Goal: Information Seeking & Learning: Learn about a topic

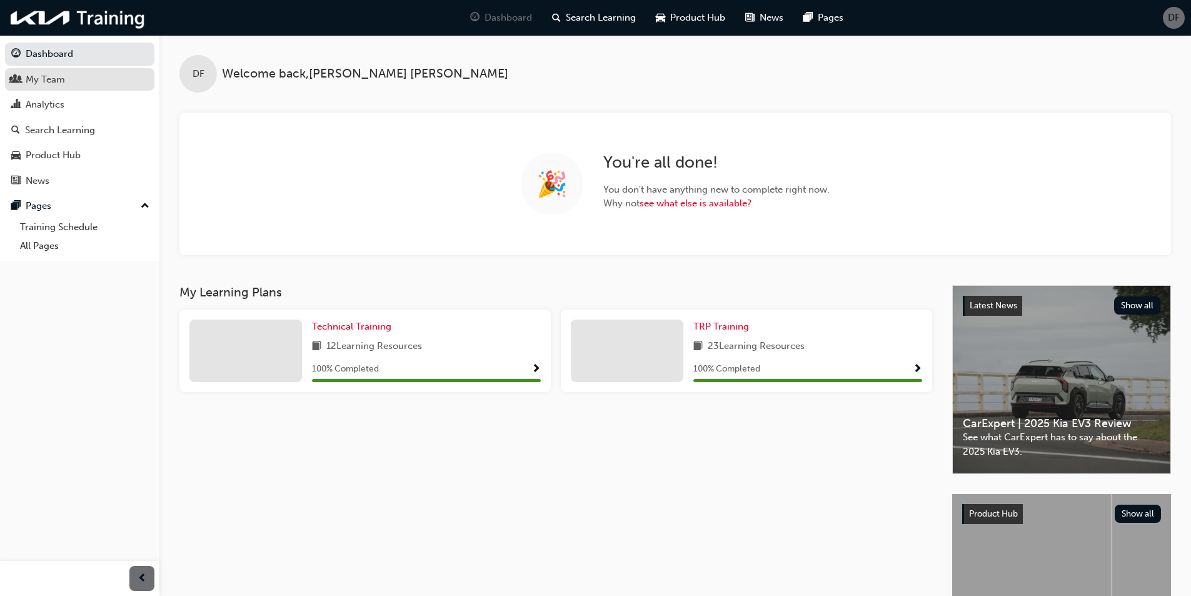
click at [85, 84] on div "My Team" at bounding box center [79, 80] width 137 height 16
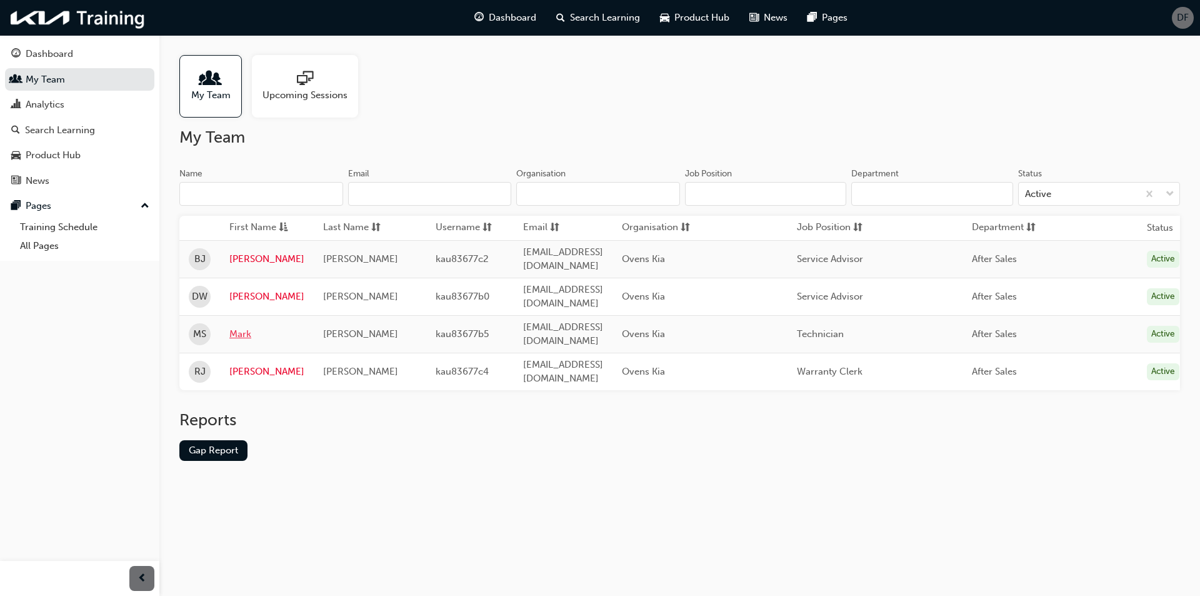
click at [247, 327] on link "Mark" at bounding box center [266, 334] width 75 height 14
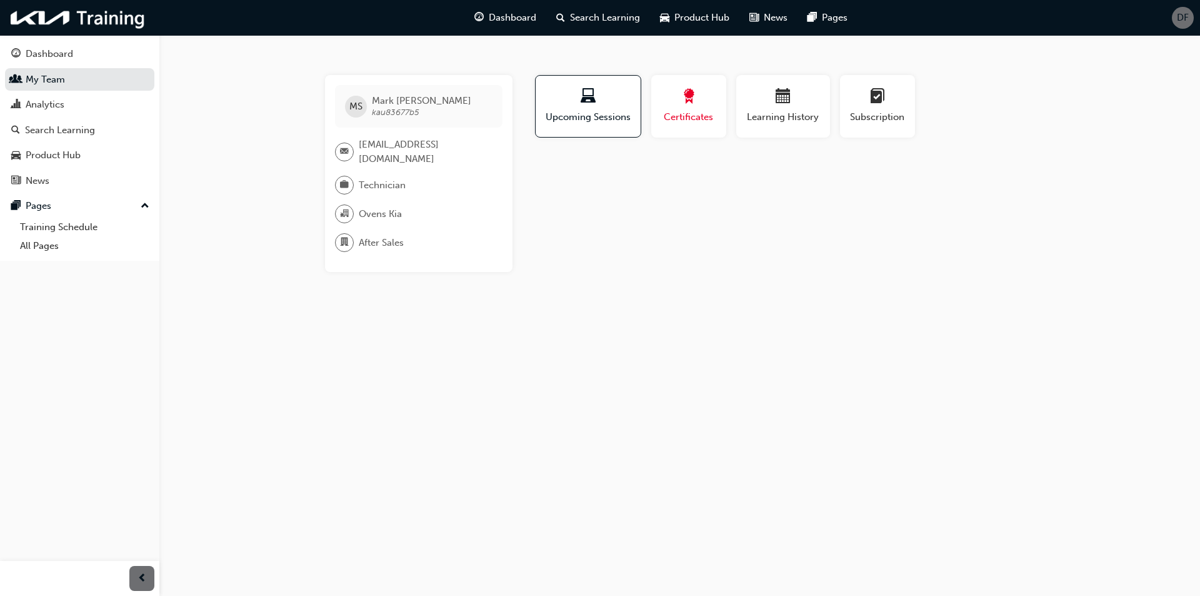
click at [672, 131] on button "Certificates" at bounding box center [688, 106] width 75 height 62
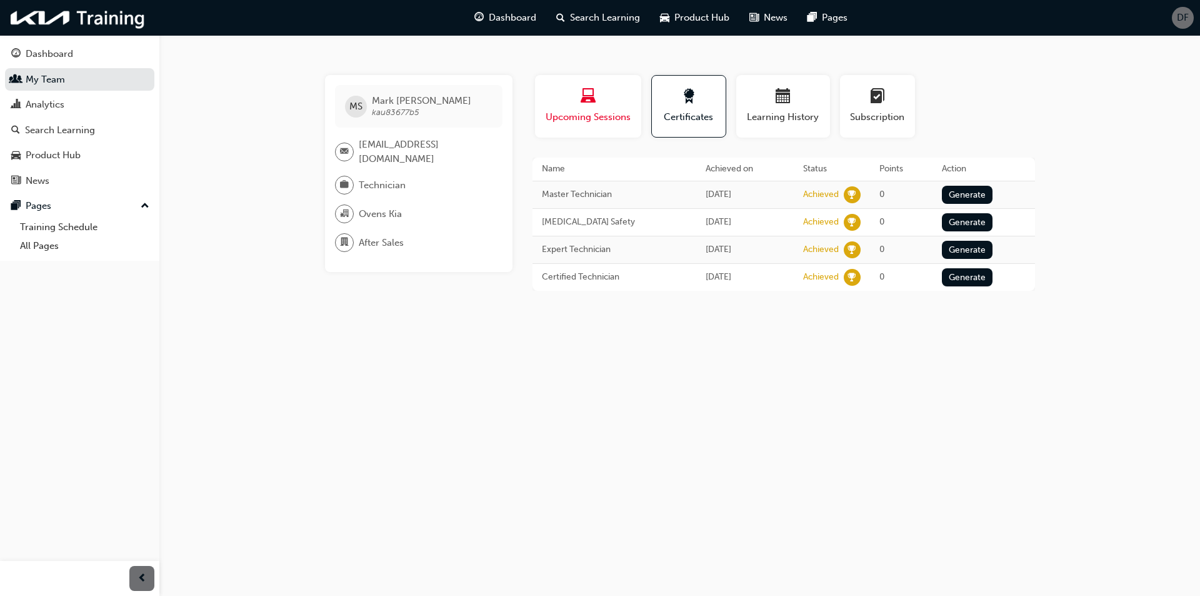
click at [559, 129] on button "Upcoming Sessions" at bounding box center [588, 106] width 106 height 62
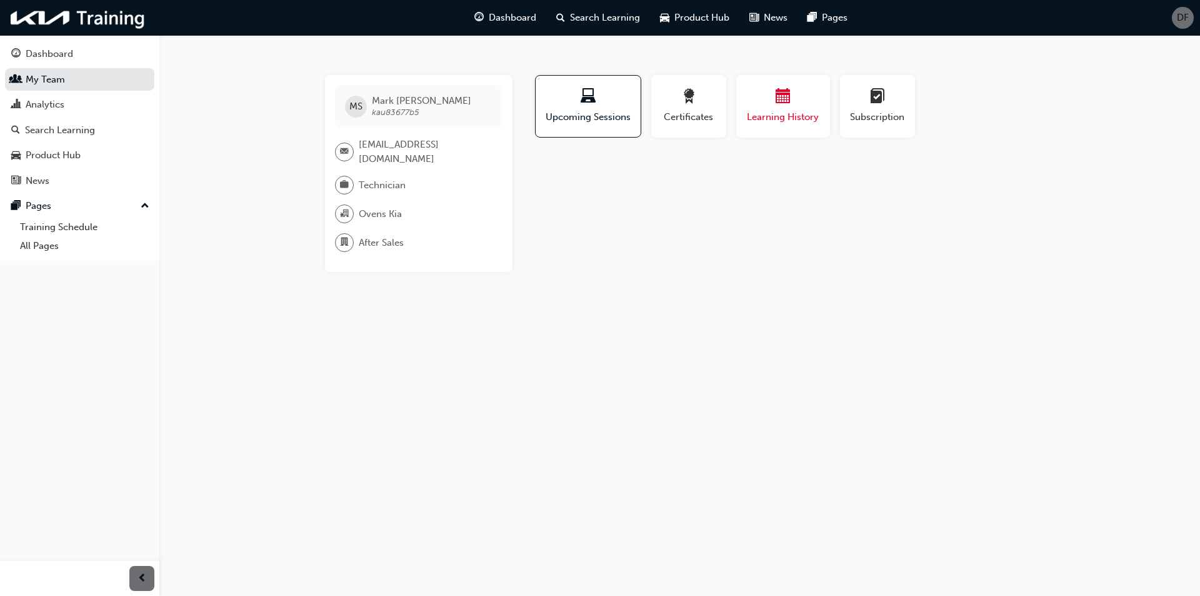
click at [777, 125] on button "Learning History" at bounding box center [783, 106] width 94 height 62
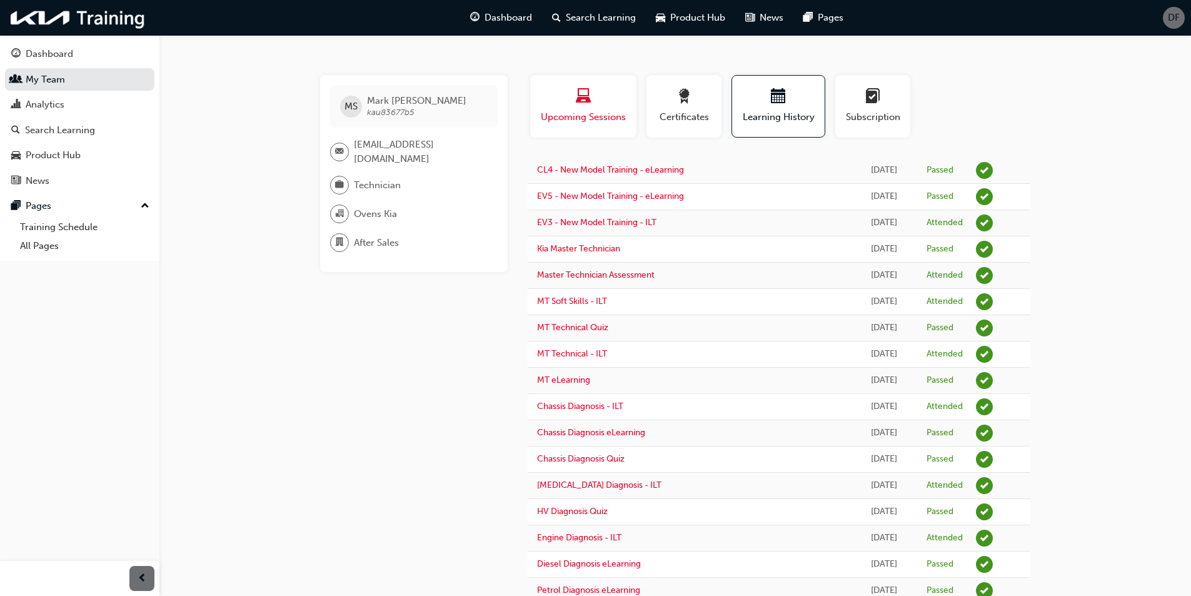
click at [627, 123] on button "Upcoming Sessions" at bounding box center [583, 106] width 106 height 62
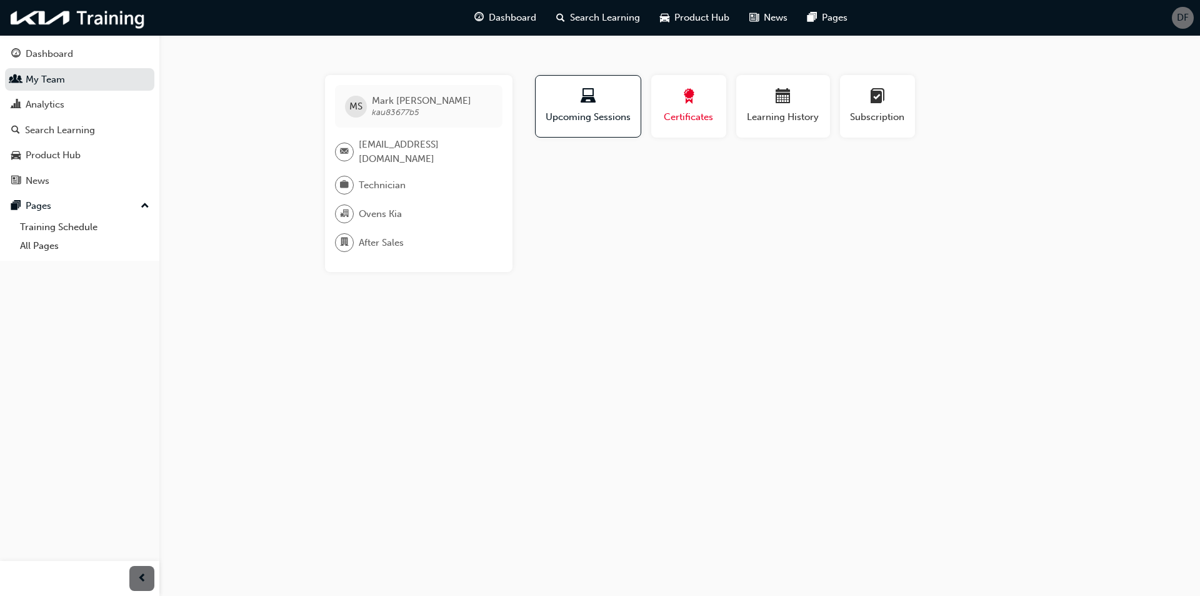
click at [676, 120] on span "Certificates" at bounding box center [689, 117] width 56 height 14
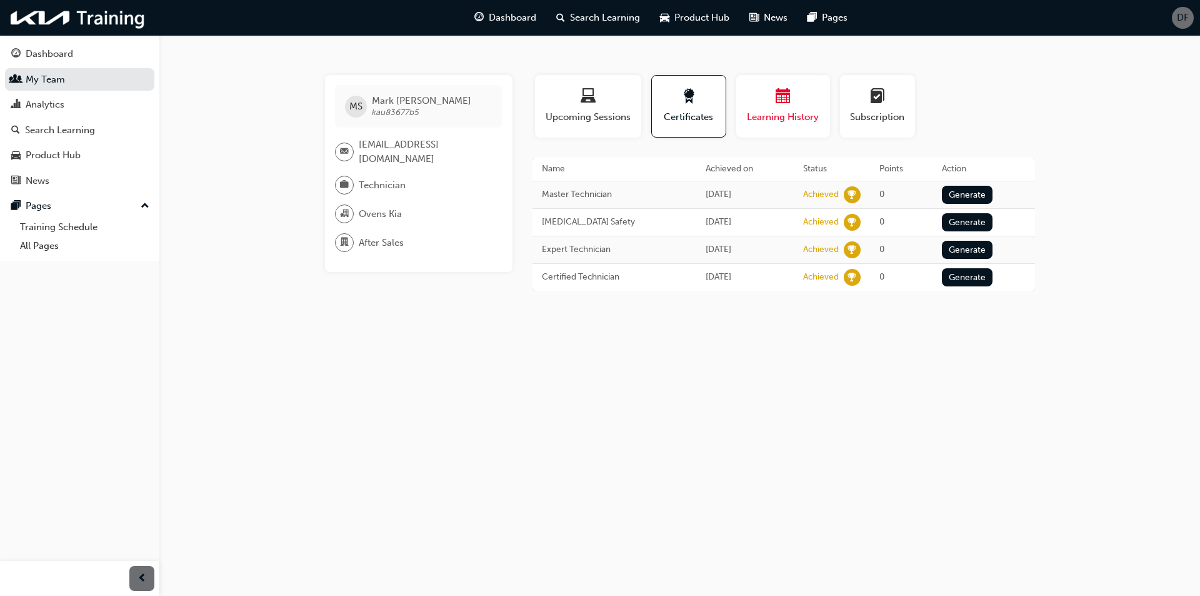
click at [779, 121] on span "Learning History" at bounding box center [783, 117] width 75 height 14
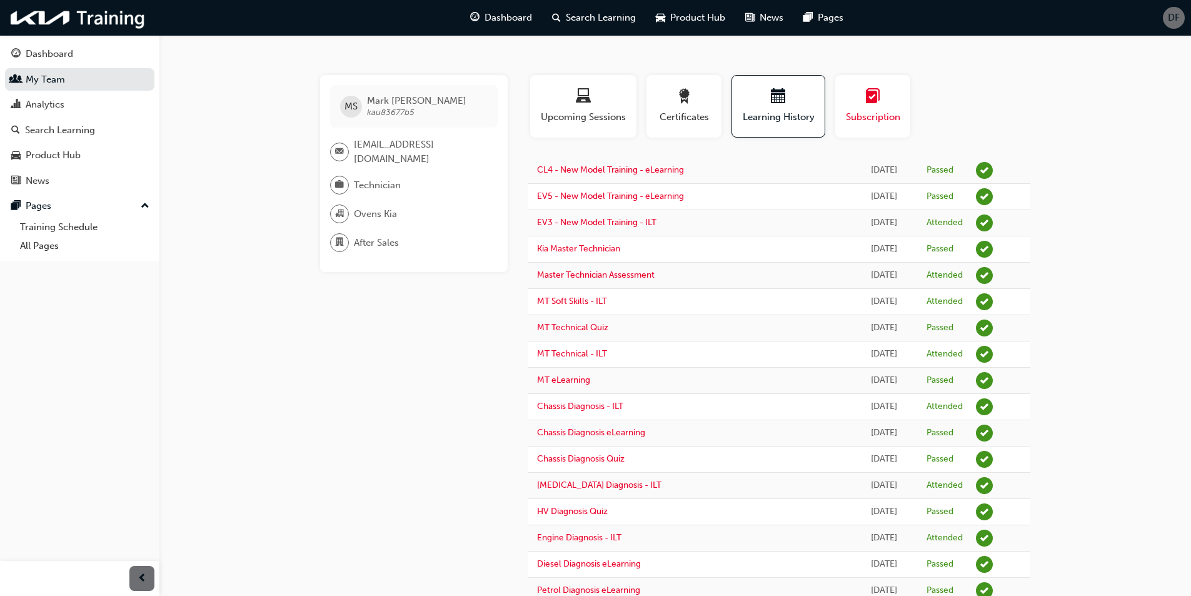
click at [876, 125] on button "Subscription" at bounding box center [872, 106] width 75 height 62
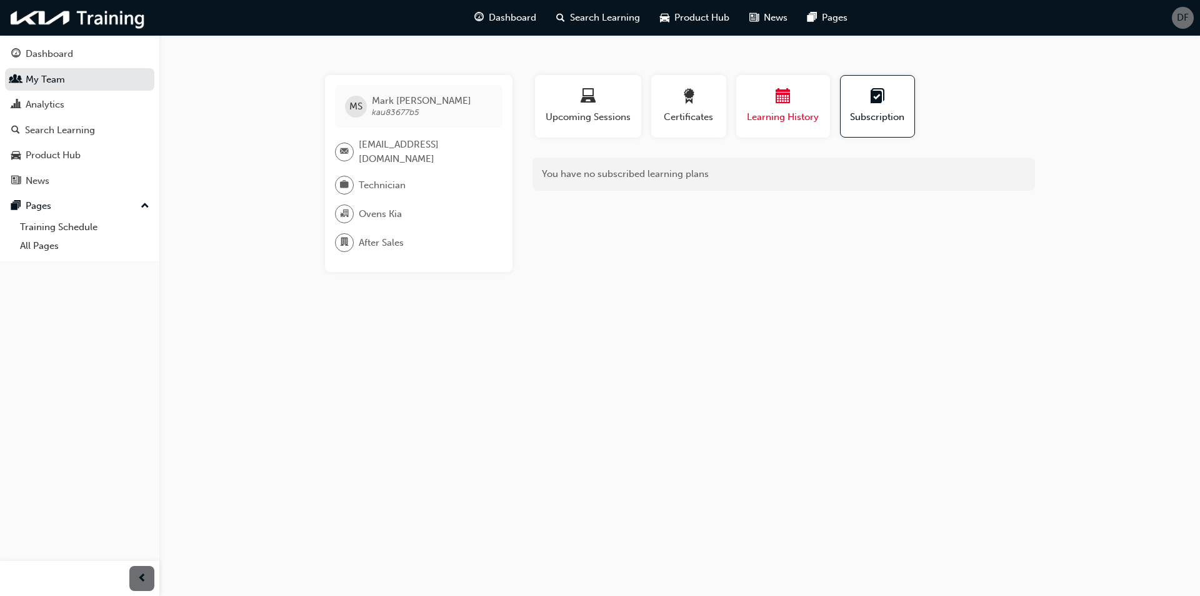
click at [766, 127] on button "Learning History" at bounding box center [783, 106] width 94 height 62
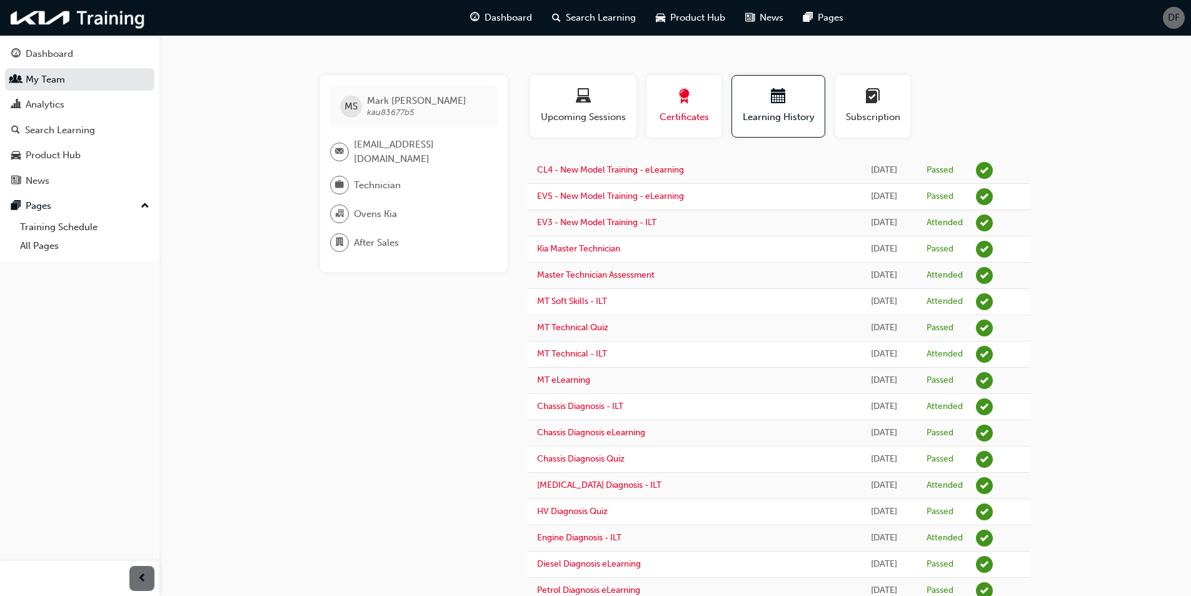
click at [700, 119] on span "Certificates" at bounding box center [684, 117] width 56 height 14
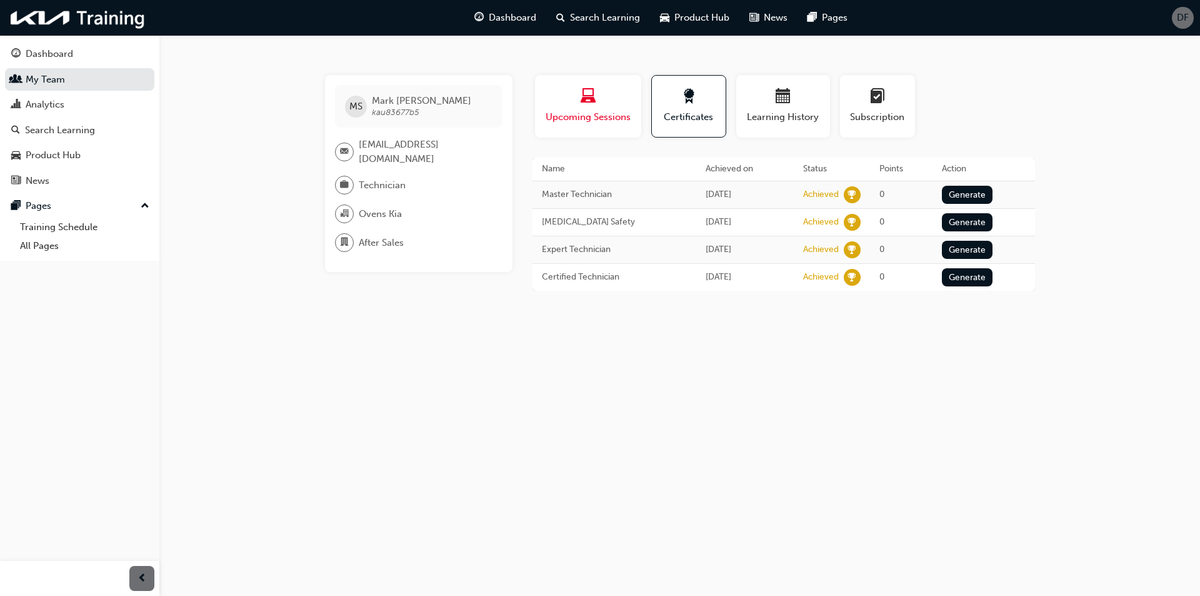
click at [599, 119] on span "Upcoming Sessions" at bounding box center [587, 117] width 87 height 14
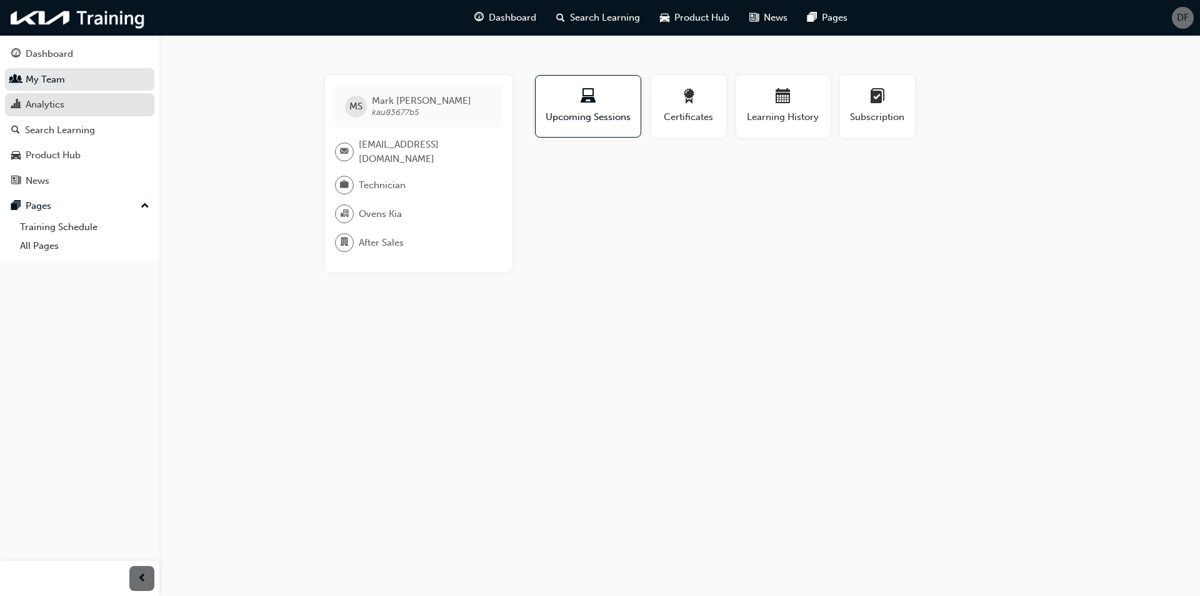
click at [73, 104] on div "Analytics" at bounding box center [79, 105] width 137 height 16
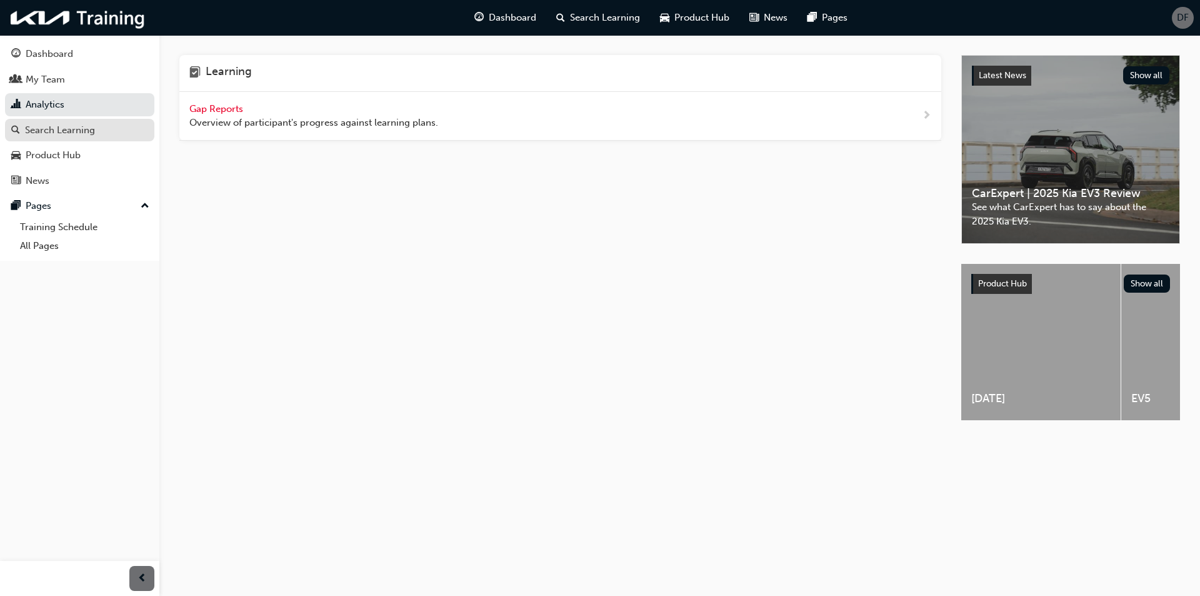
click at [79, 123] on div "Search Learning" at bounding box center [60, 130] width 70 height 14
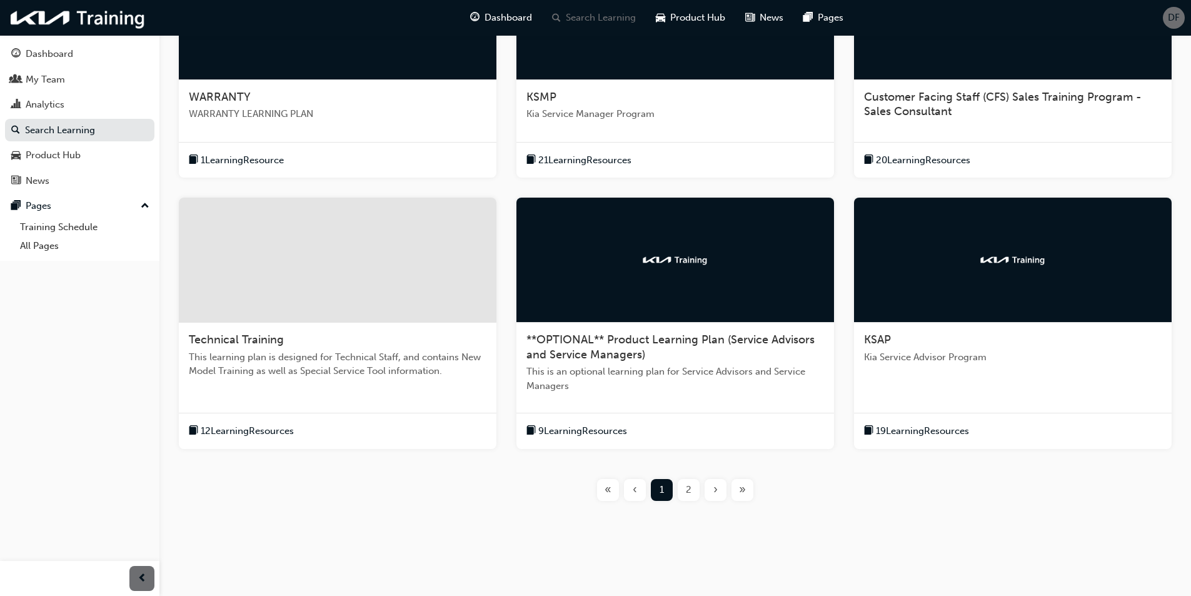
scroll to position [341, 0]
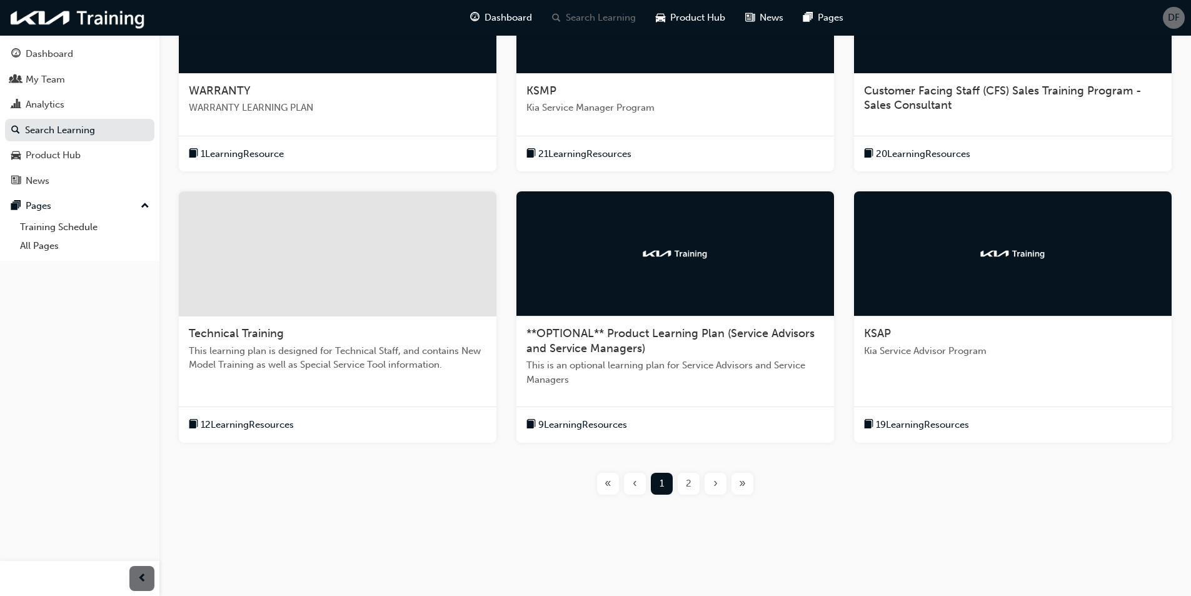
click at [696, 488] on div "2" at bounding box center [688, 483] width 22 height 22
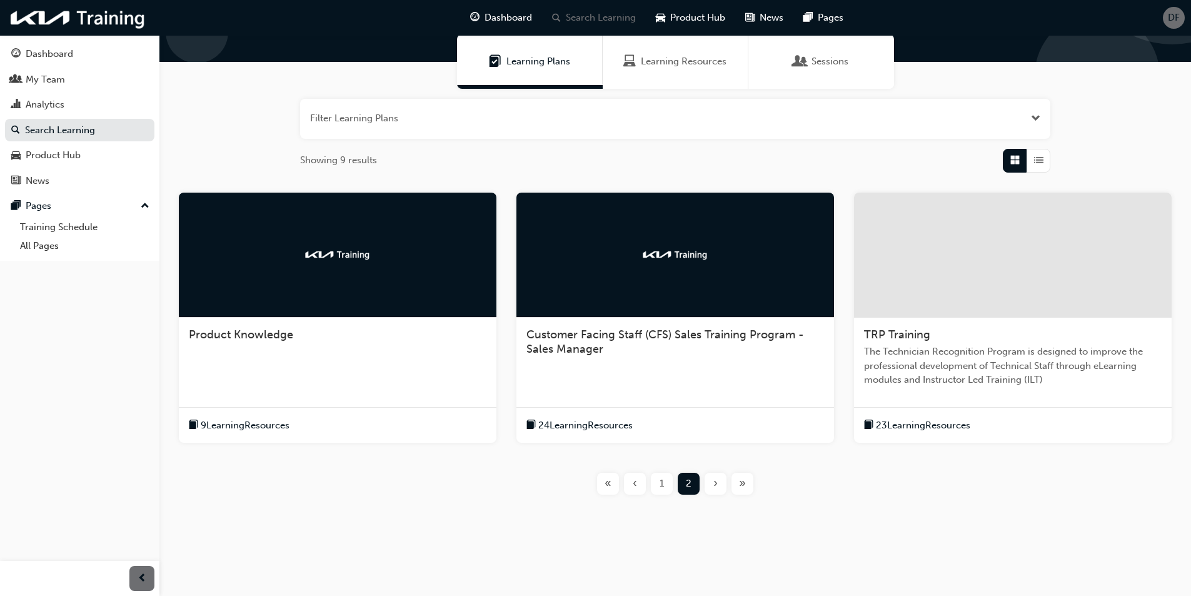
click at [666, 485] on div "1" at bounding box center [662, 483] width 22 height 22
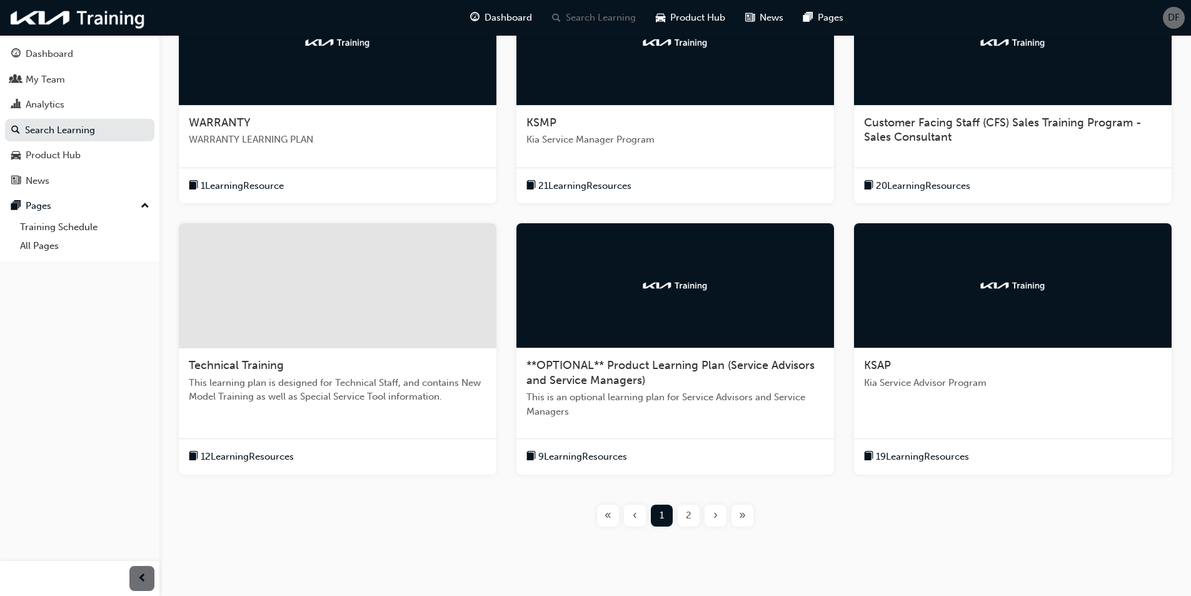
scroll to position [278, 0]
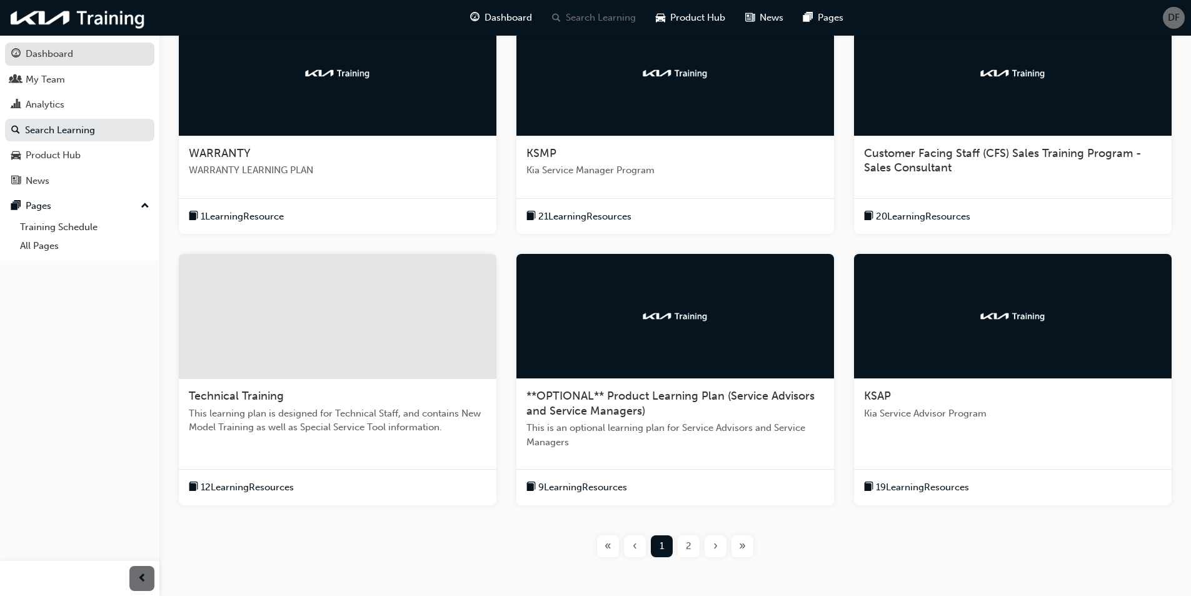
click at [52, 51] on div "Dashboard" at bounding box center [49, 54] width 47 height 14
